Goal: Transaction & Acquisition: Book appointment/travel/reservation

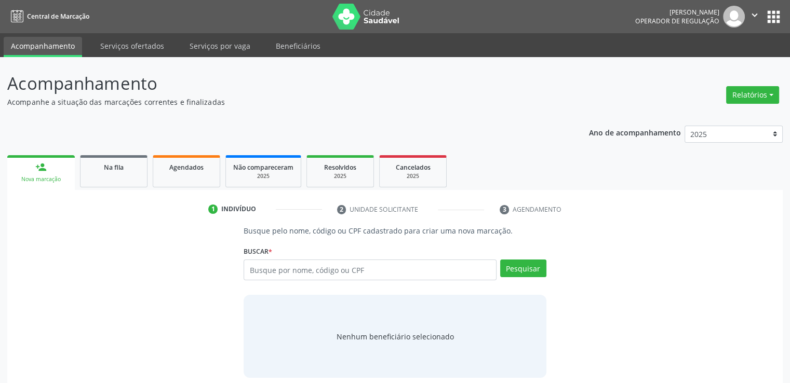
click at [597, 269] on div "Busque pelo nome, código ou CPF cadastrado para criar uma nova marcação. [GEOGR…" at bounding box center [395, 301] width 761 height 153
click at [450, 266] on input "text" at bounding box center [370, 270] width 252 height 21
paste input "09580832404"
type input "09580832404"
click at [514, 260] on button "Pesquisar" at bounding box center [523, 269] width 46 height 18
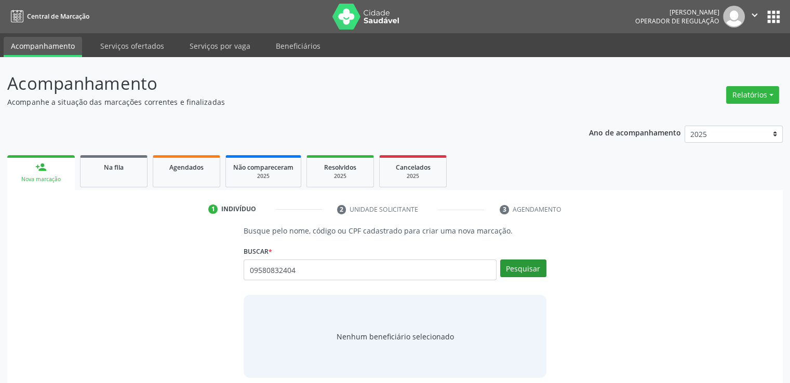
type input "09580832404"
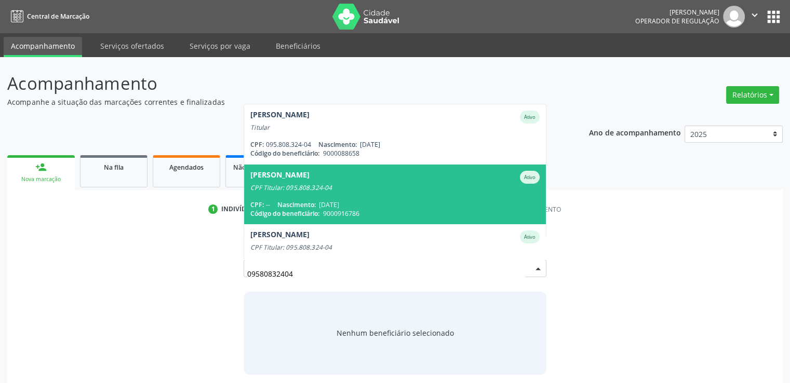
click at [437, 204] on div "CPF: -- Nascimento: [DATE]" at bounding box center [394, 204] width 289 height 9
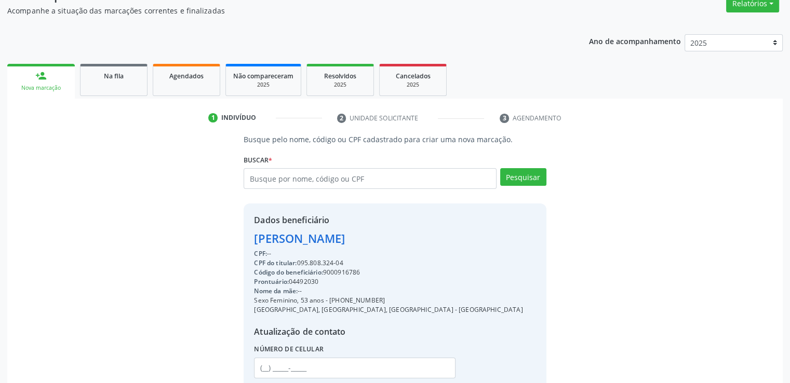
scroll to position [165, 0]
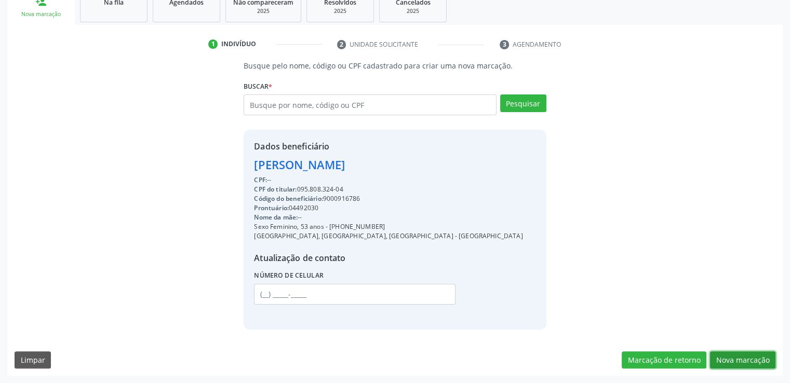
click at [753, 355] on button "Nova marcação" at bounding box center [742, 361] width 65 height 18
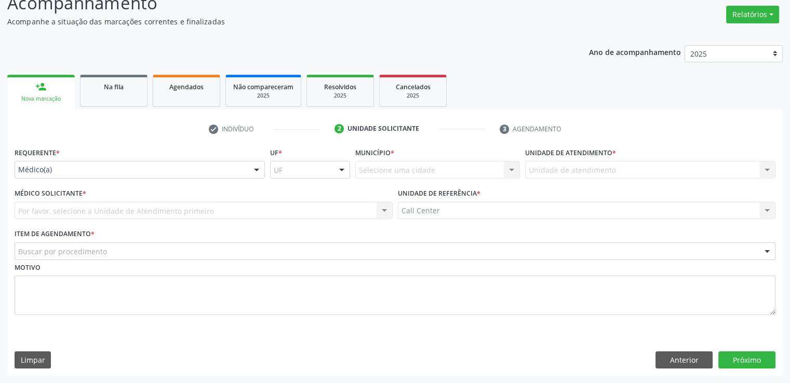
click at [158, 161] on div "Médico(a)" at bounding box center [140, 170] width 250 height 18
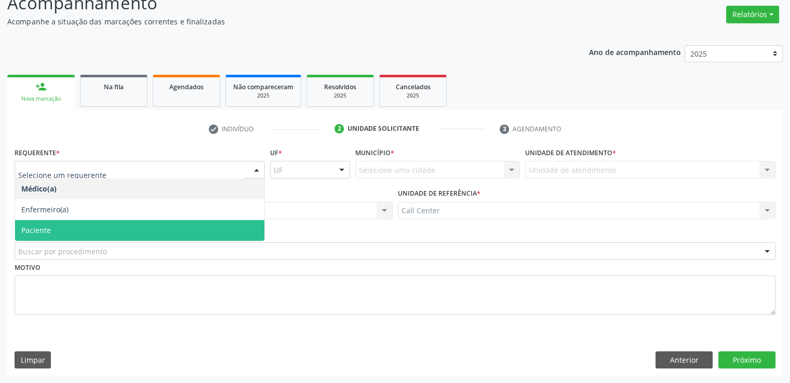
click at [113, 226] on span "Paciente" at bounding box center [139, 230] width 249 height 21
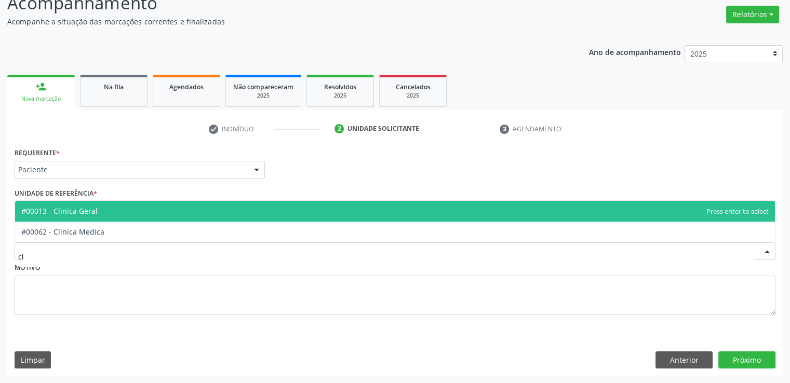
type input "cli"
click at [106, 213] on span "#00013 - Clinica Geral" at bounding box center [395, 211] width 760 height 21
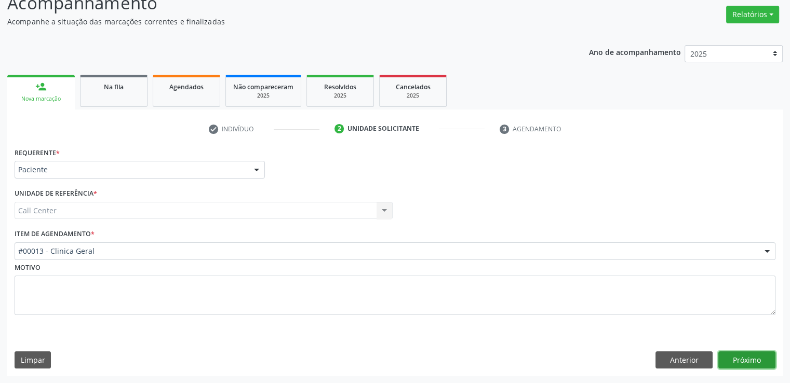
click at [748, 358] on button "Próximo" at bounding box center [746, 361] width 57 height 18
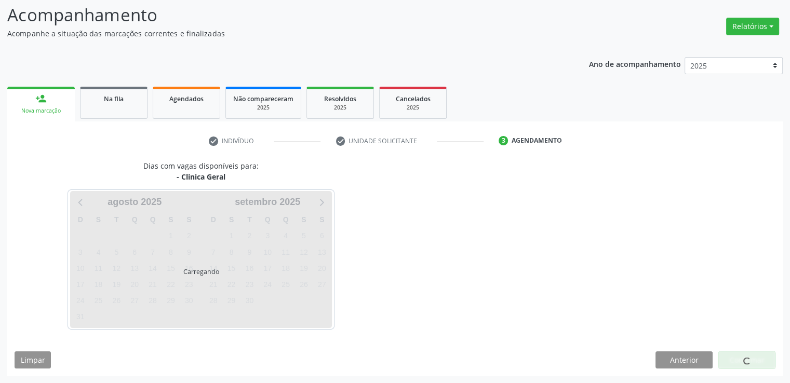
scroll to position [69, 0]
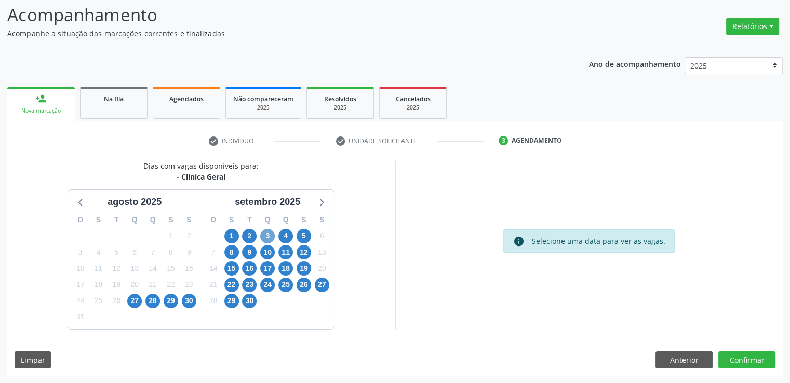
click at [268, 236] on span "3" at bounding box center [267, 236] width 15 height 15
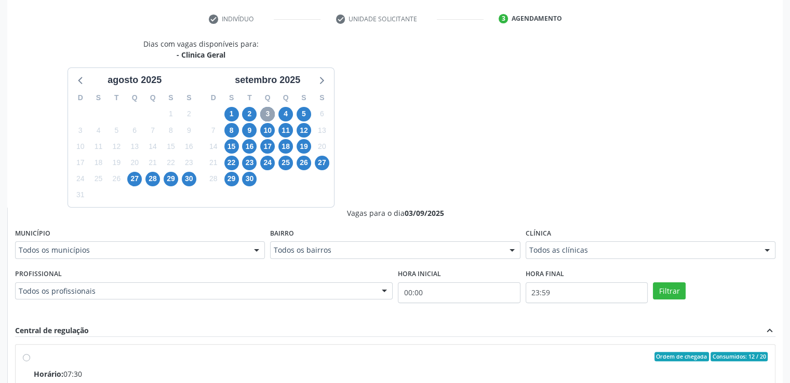
scroll to position [224, 0]
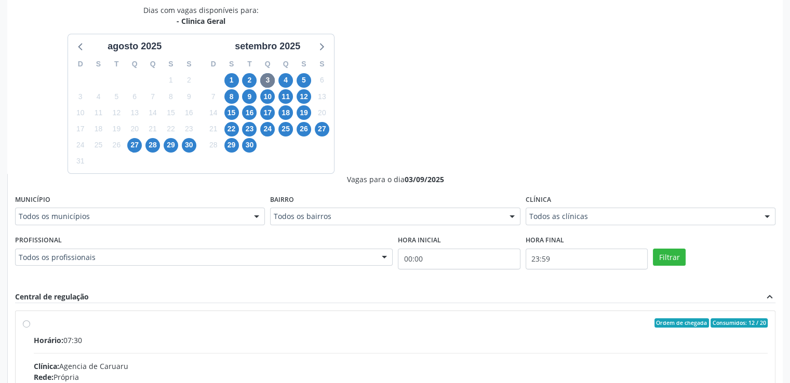
click at [785, 219] on div "Acompanhamento Acompanhe a situação das marcações correntes e finalizadas Relat…" at bounding box center [395, 199] width 790 height 732
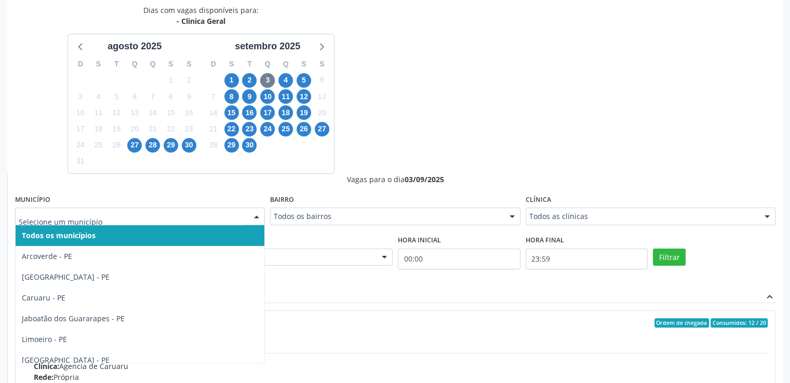
click at [252, 209] on div at bounding box center [257, 217] width 16 height 18
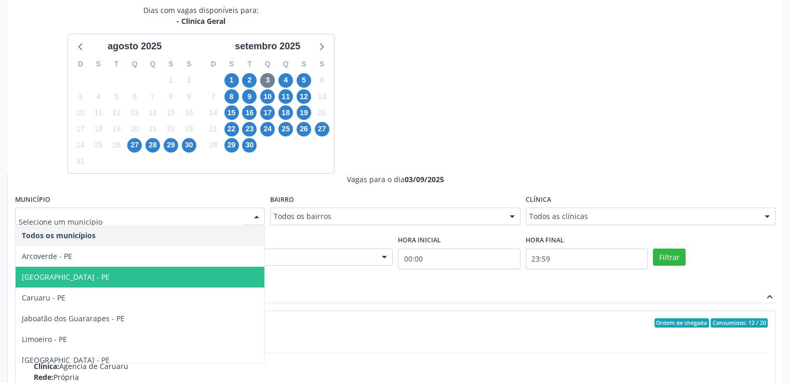
click at [181, 273] on span "[GEOGRAPHIC_DATA] - PE" at bounding box center [140, 277] width 249 height 21
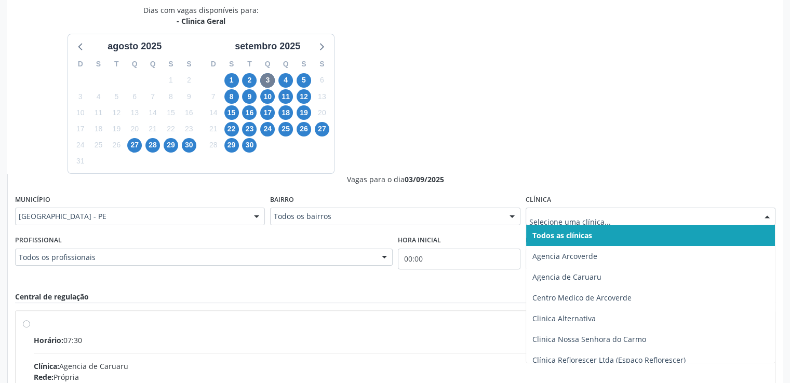
click at [573, 221] on div at bounding box center [650, 217] width 250 height 18
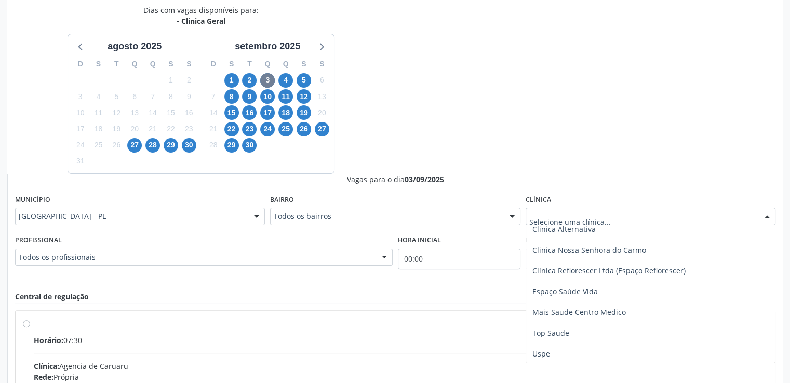
scroll to position [90, 0]
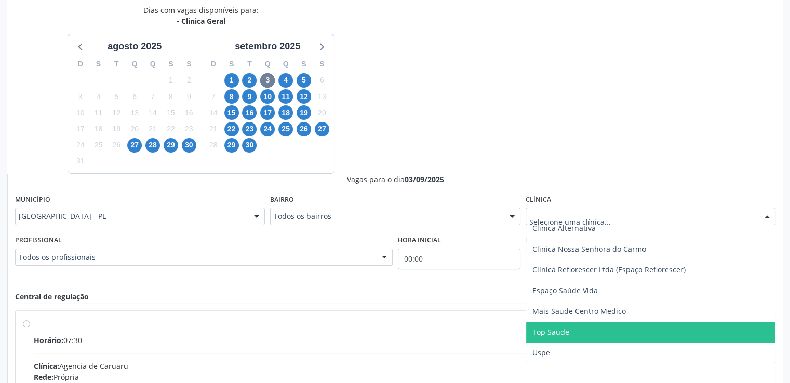
click at [697, 331] on span "Top Saude" at bounding box center [650, 332] width 249 height 21
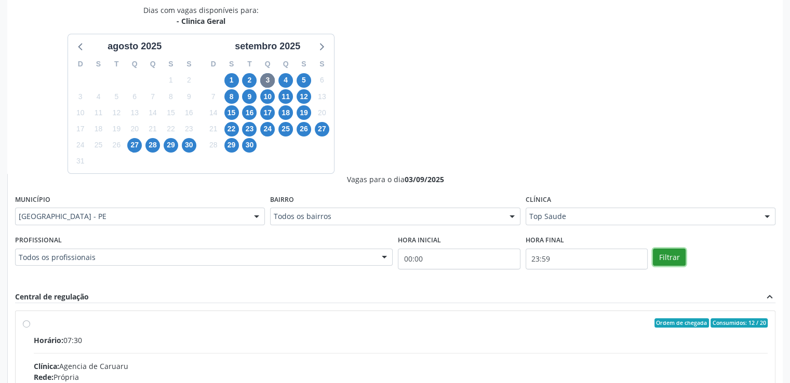
click at [659, 256] on button "Filtrar" at bounding box center [669, 258] width 33 height 18
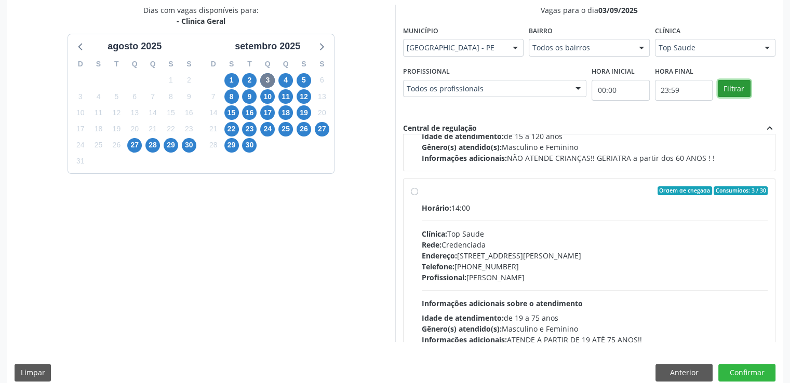
scroll to position [163, 0]
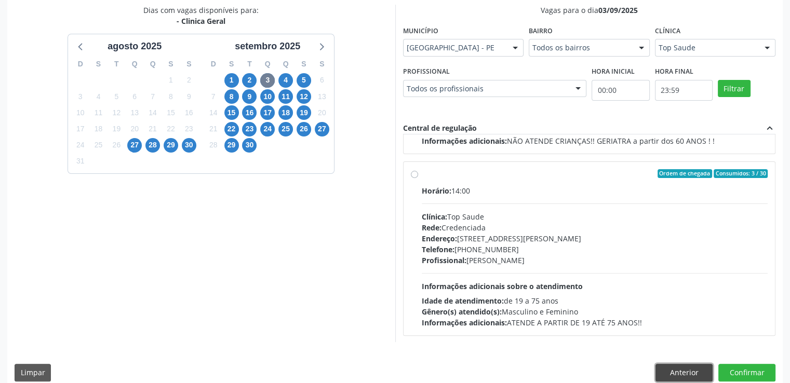
click at [683, 375] on button "Anterior" at bounding box center [683, 373] width 57 height 18
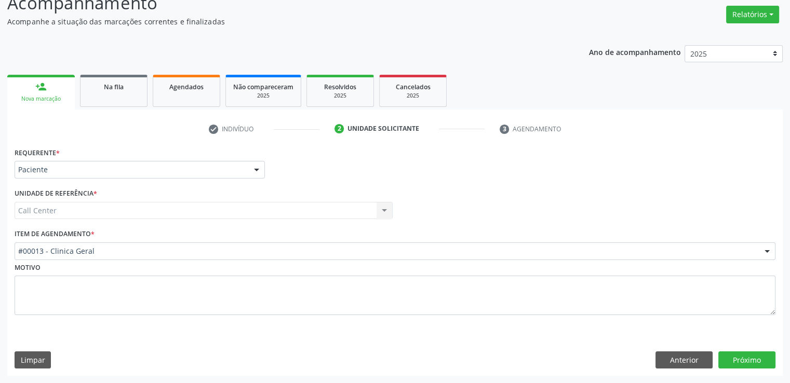
click at [683, 375] on div "Requerente * Paciente Médico(a) Enfermeiro(a) Paciente Nenhum resultado encontr…" at bounding box center [394, 260] width 775 height 231
click at [690, 360] on button "Anterior" at bounding box center [683, 361] width 57 height 18
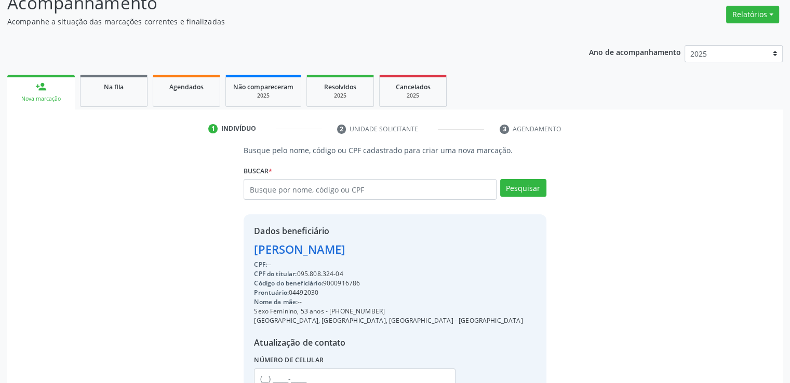
scroll to position [165, 0]
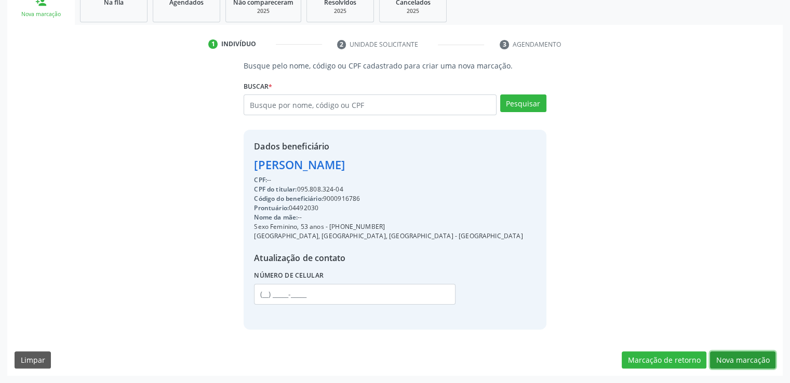
click at [738, 354] on button "Nova marcação" at bounding box center [742, 361] width 65 height 18
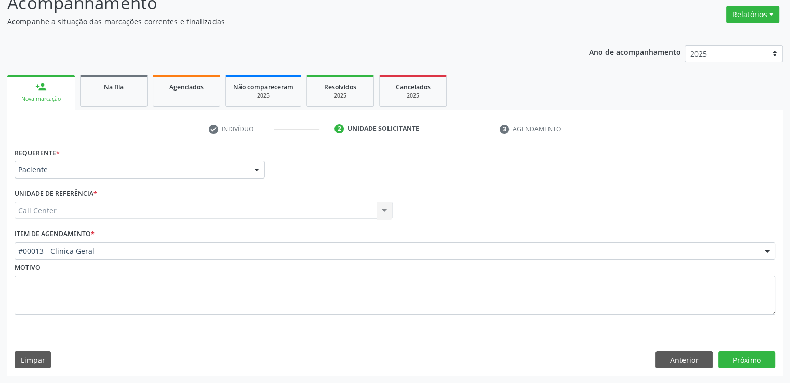
scroll to position [80, 0]
click at [754, 358] on button "Próximo" at bounding box center [746, 361] width 57 height 18
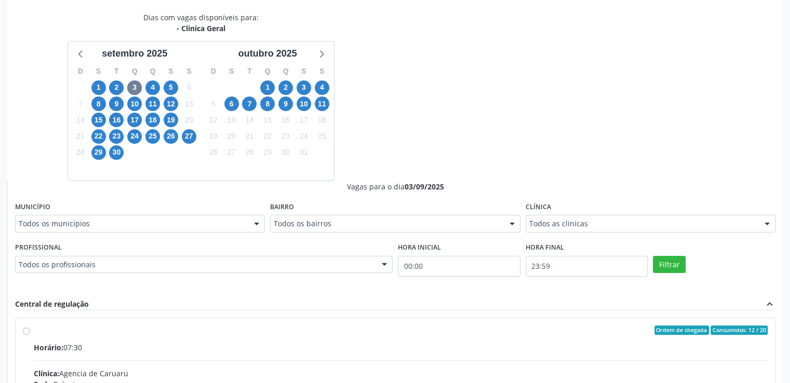
scroll to position [219, 0]
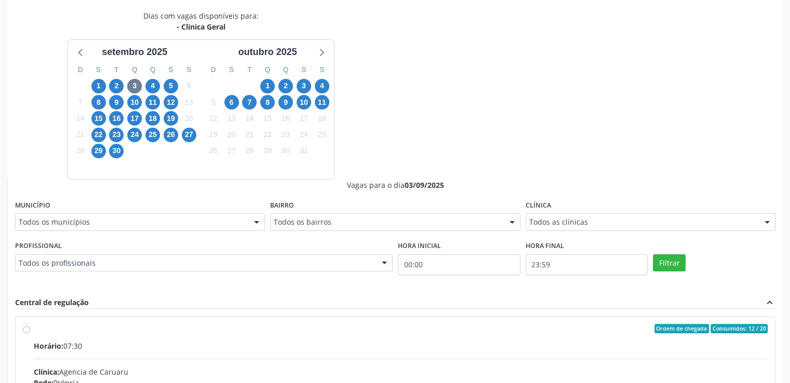
click at [784, 273] on div "Acompanhamento Acompanhe a situação das marcações correntes e finalizadas Relat…" at bounding box center [395, 205] width 790 height 732
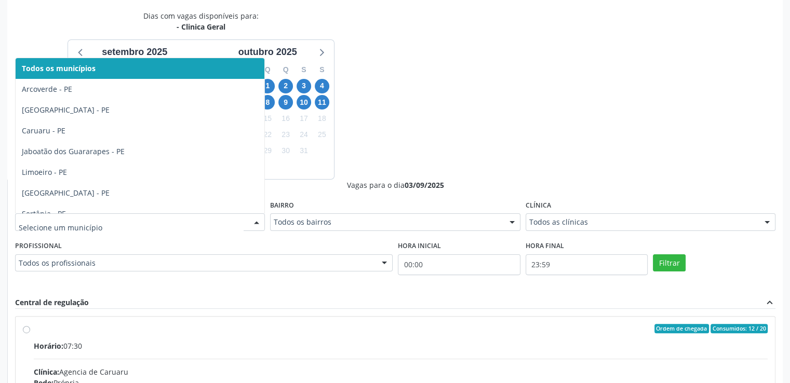
click at [193, 226] on input "text" at bounding box center [131, 227] width 225 height 21
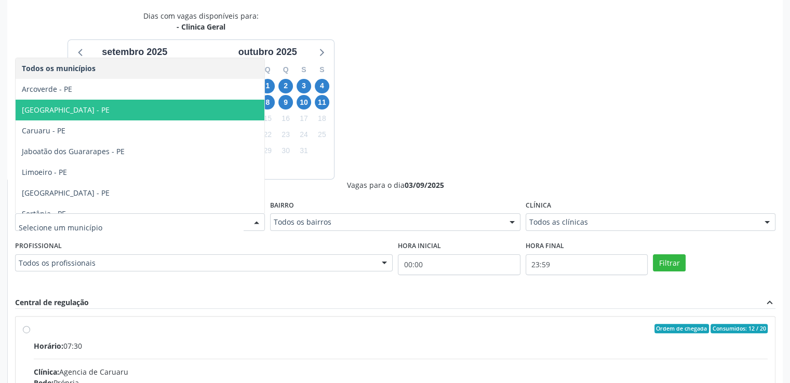
click at [176, 110] on span "[GEOGRAPHIC_DATA] - PE" at bounding box center [140, 110] width 249 height 21
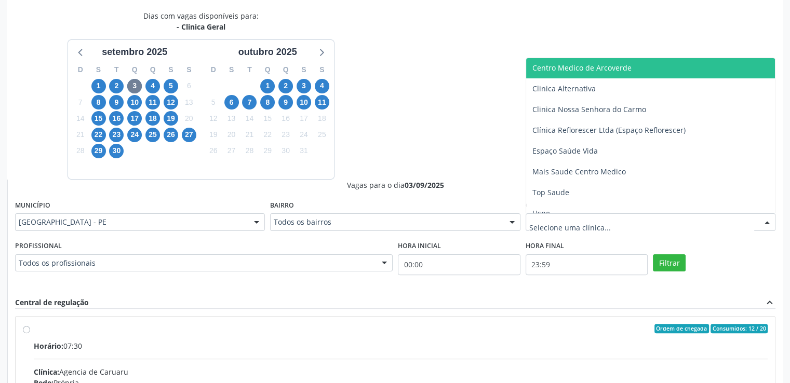
scroll to position [65, 0]
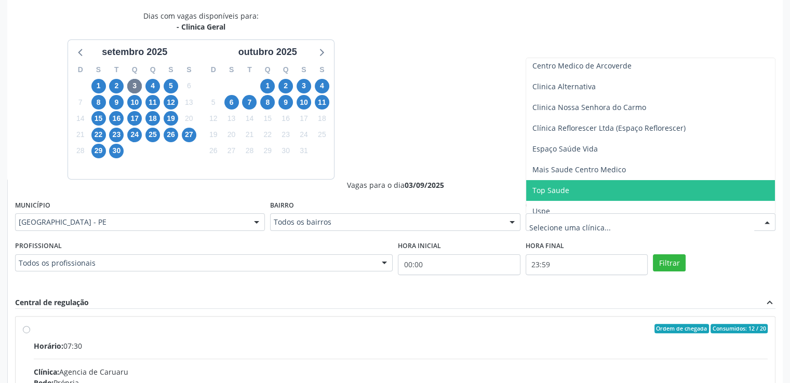
click at [717, 183] on span "Top Saude" at bounding box center [650, 190] width 249 height 21
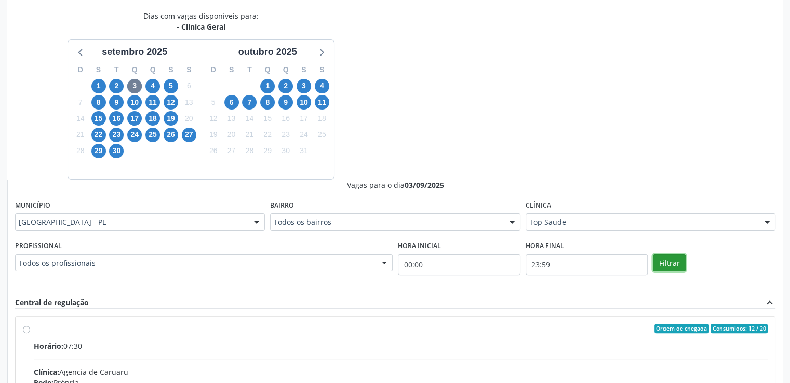
click at [664, 261] on button "Filtrar" at bounding box center [669, 263] width 33 height 18
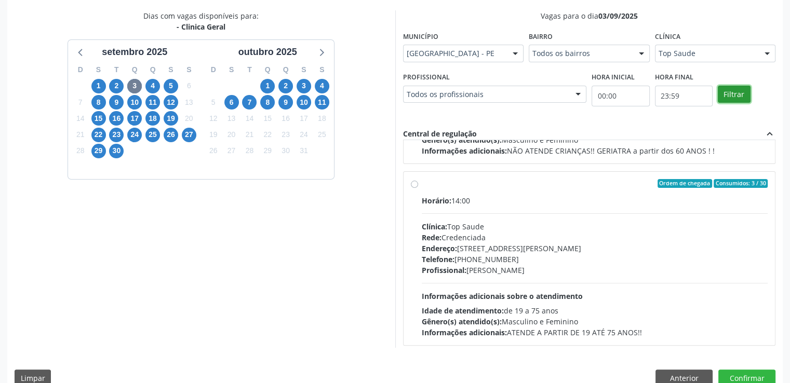
scroll to position [163, 0]
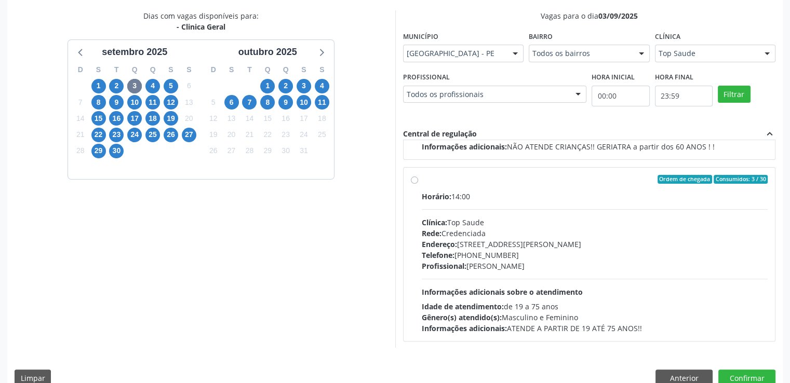
click at [422, 182] on label "Ordem de chegada Consumidos: 3 / 30 Horário: 14:00 Clínica: Top Saude Rede: Cre…" at bounding box center [595, 254] width 346 height 159
click at [414, 182] on input "Ordem de chegada Consumidos: 3 / 30 Horário: 14:00 Clínica: Top Saude Rede: Cre…" at bounding box center [414, 179] width 7 height 9
radio input "true"
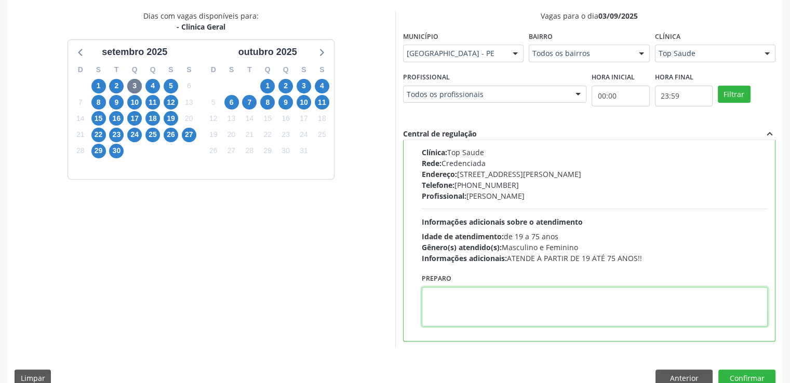
click at [615, 304] on textarea at bounding box center [595, 306] width 346 height 39
paste textarea "tel:[PHONE_NUMBER]"
type textarea "tel:[PHONE_NUMBER]"
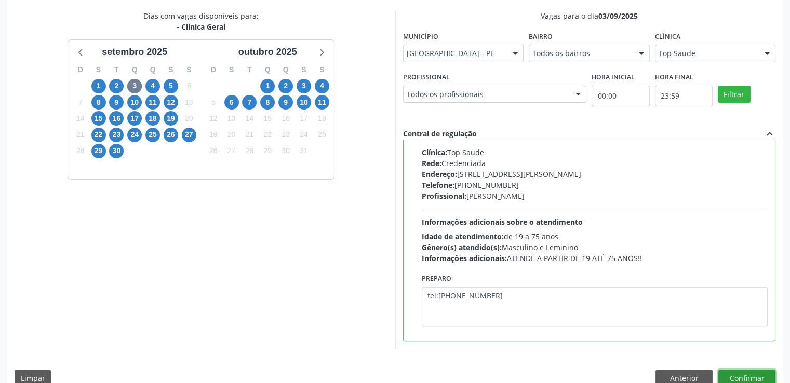
click at [766, 374] on button "Confirmar" at bounding box center [746, 379] width 57 height 18
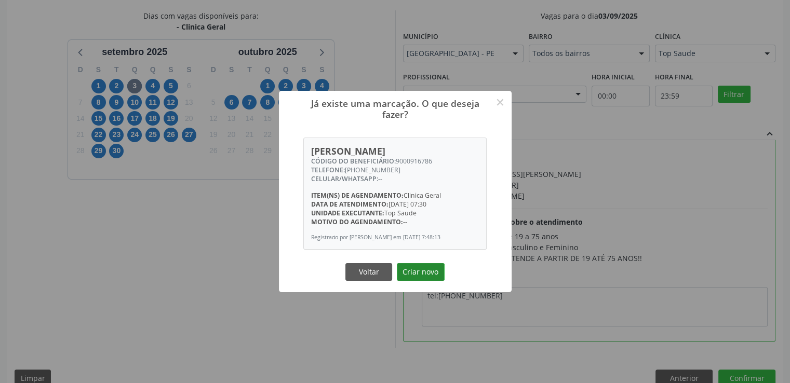
click at [427, 268] on button "Criar novo" at bounding box center [421, 272] width 48 height 18
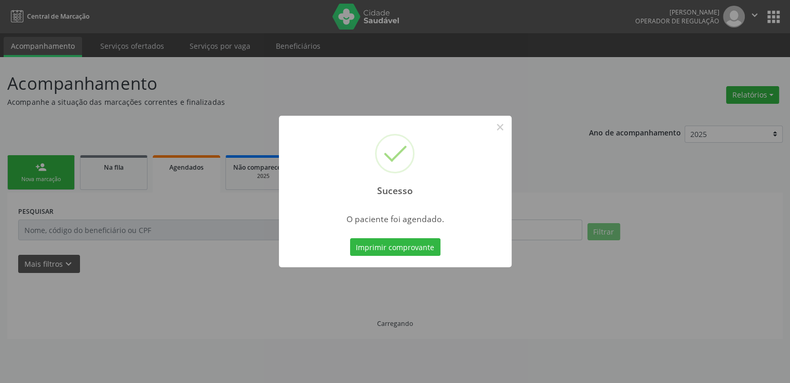
scroll to position [0, 0]
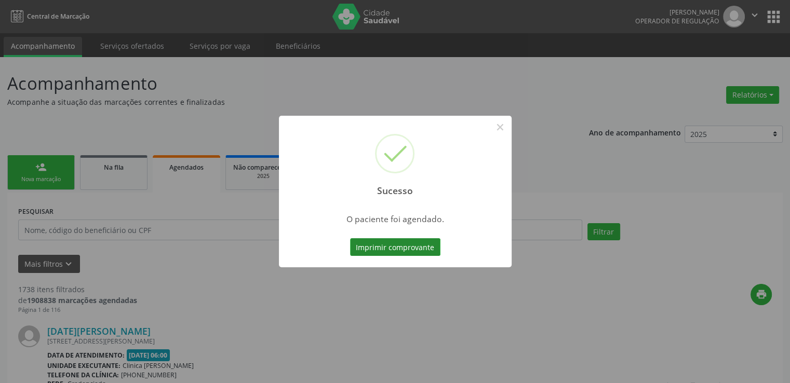
click at [395, 252] on button "Imprimir comprovante" at bounding box center [395, 247] width 90 height 18
